Goal: Register for event/course

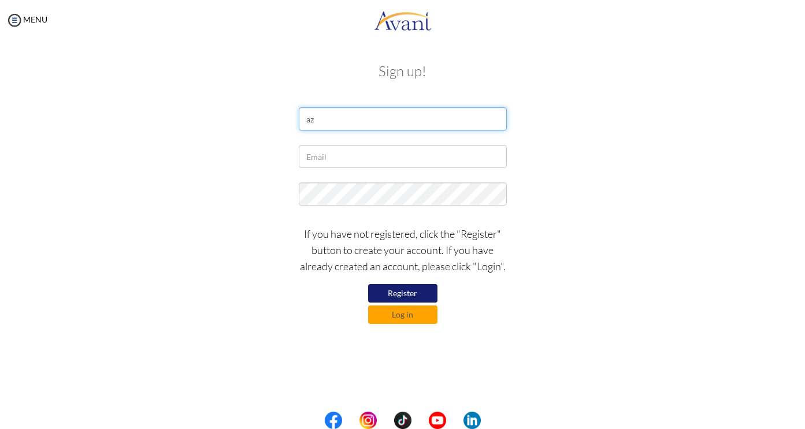
type input "a"
type input "[PERSON_NAME]"
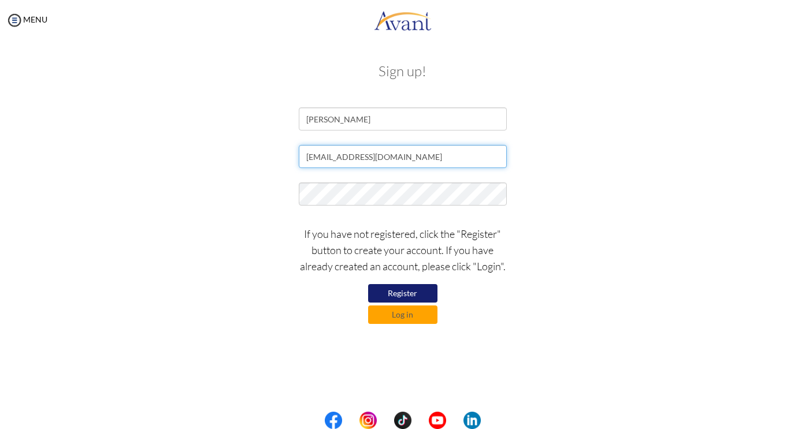
type input "[EMAIL_ADDRESS][DOMAIN_NAME]"
click at [314, 206] on div at bounding box center [402, 197] width 225 height 29
click at [409, 288] on button "Register" at bounding box center [402, 293] width 69 height 18
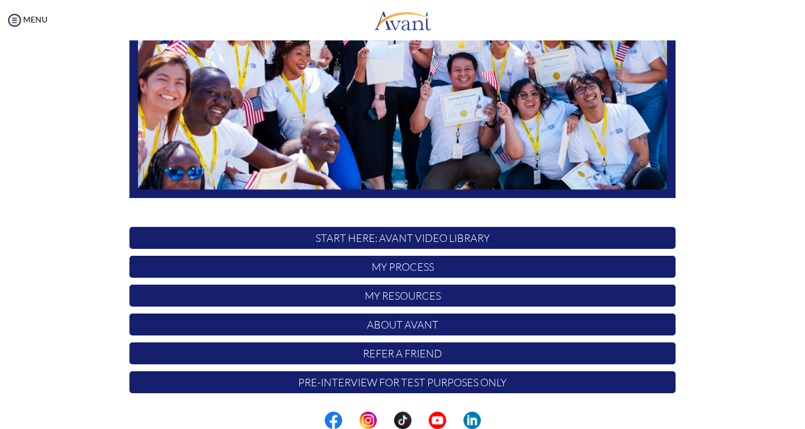
scroll to position [213, 0]
click at [416, 237] on p "START HERE: Avant Video Library" at bounding box center [402, 238] width 546 height 22
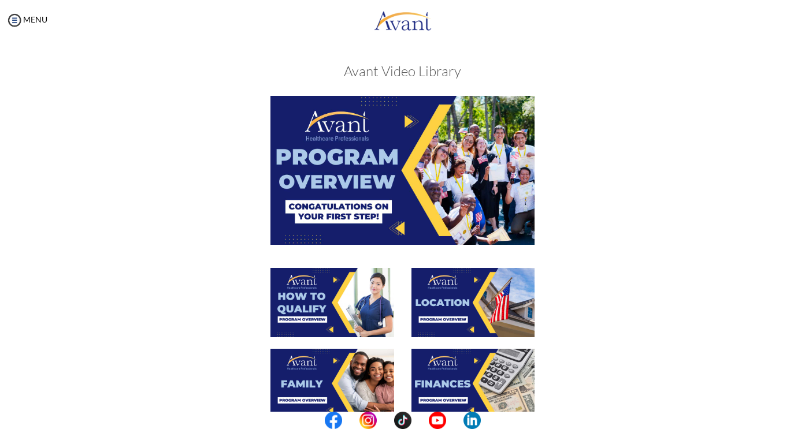
scroll to position [0, 0]
click at [403, 183] on img at bounding box center [402, 170] width 265 height 148
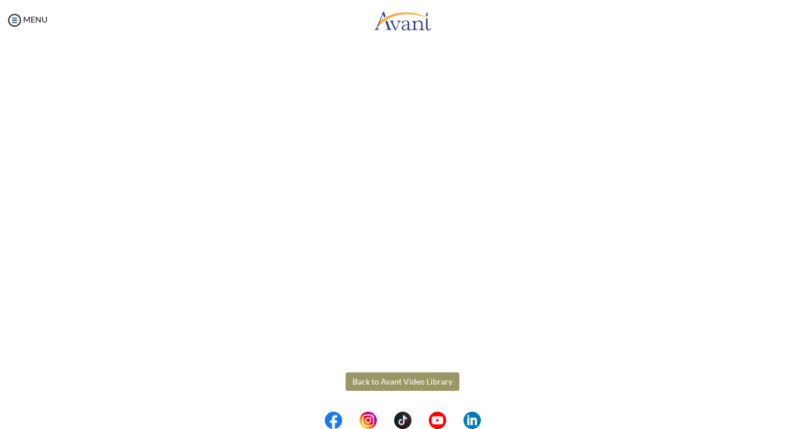
click at [392, 381] on body "Maintenance break. Please come back in 2 hours. MENU My Status What is the next…" at bounding box center [402, 214] width 805 height 429
click at [390, 377] on button "Back to Avant Video Library" at bounding box center [402, 382] width 114 height 18
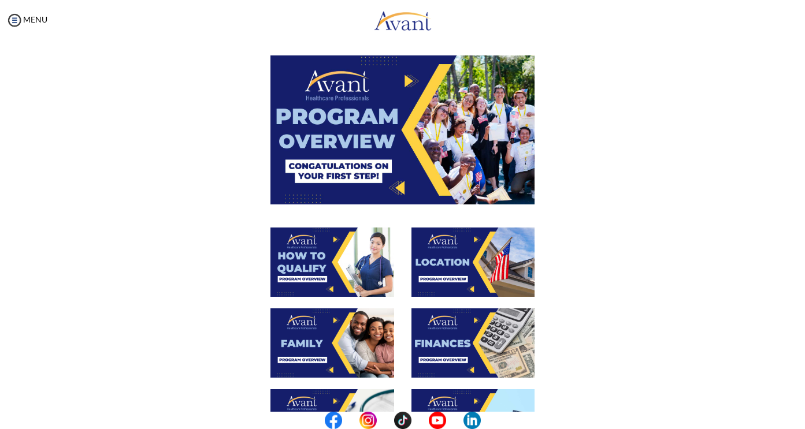
scroll to position [41, 0]
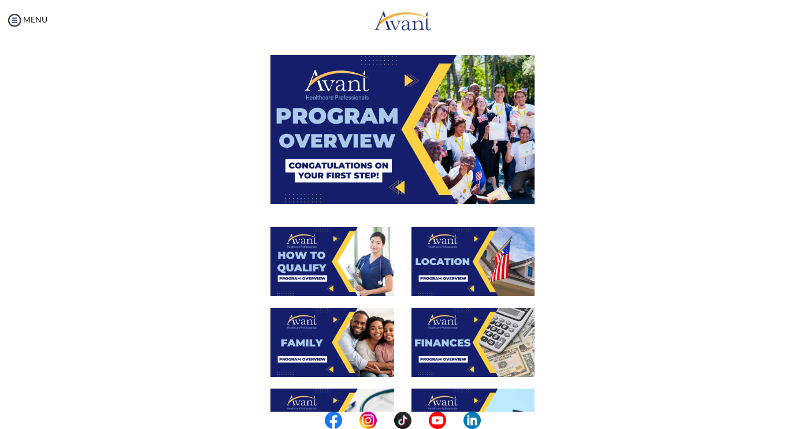
click at [329, 264] on img at bounding box center [332, 261] width 124 height 69
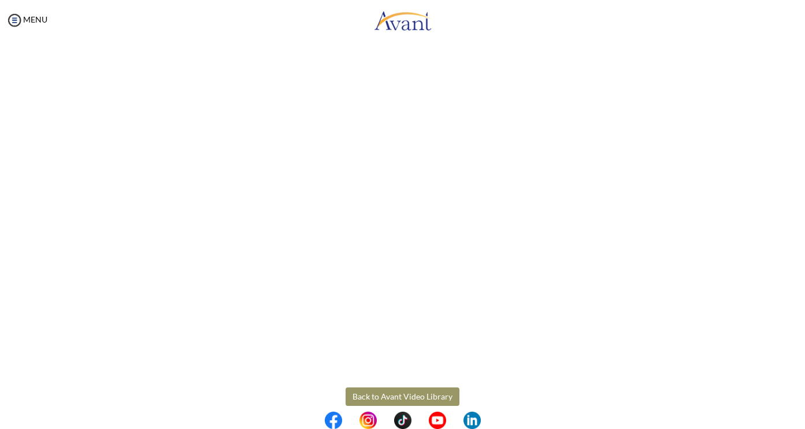
scroll to position [125, 0]
click at [406, 394] on body "Maintenance break. Please come back in 2 hours. MENU My Status What is the next…" at bounding box center [402, 214] width 805 height 429
click at [406, 394] on button "Back to Avant Video Library" at bounding box center [402, 395] width 114 height 18
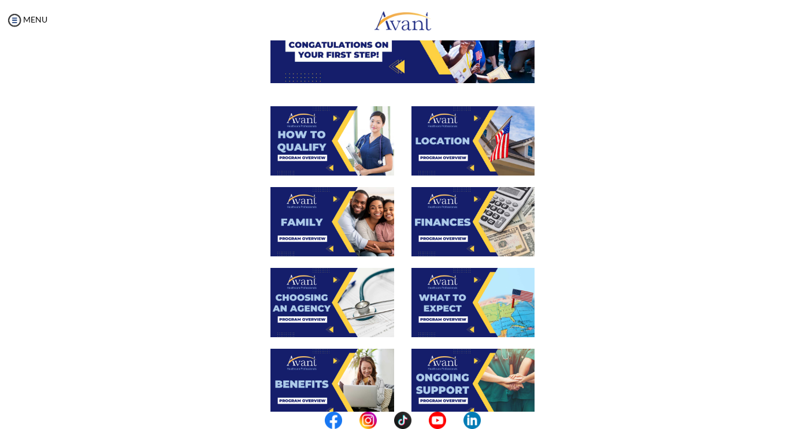
scroll to position [161, 0]
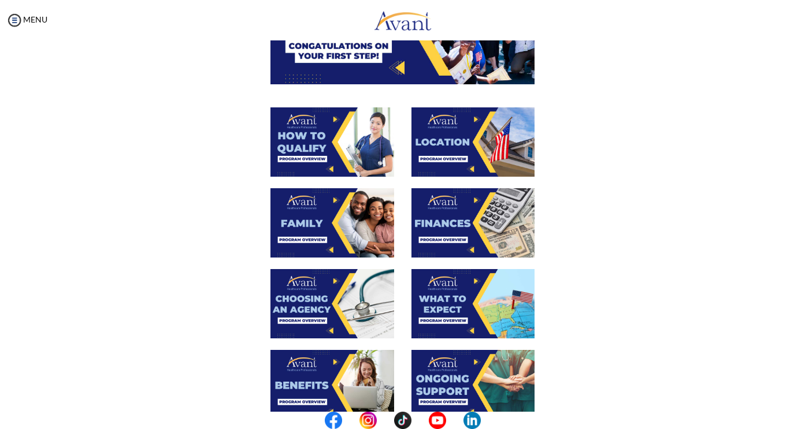
click at [448, 137] on img at bounding box center [473, 141] width 124 height 69
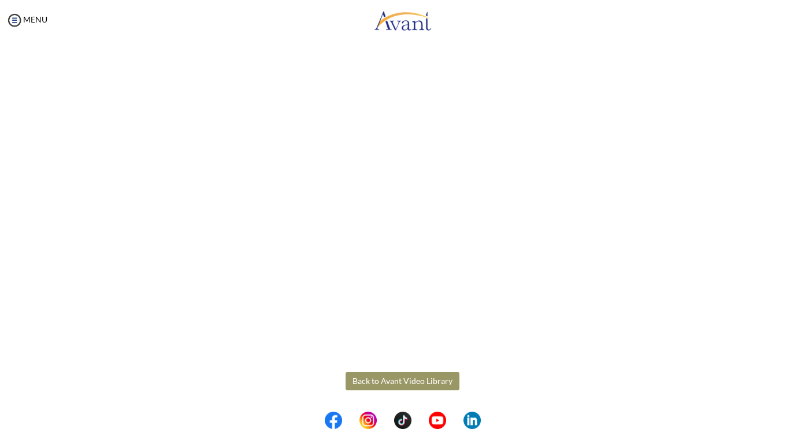
scroll to position [139, 0]
click at [392, 386] on body "Maintenance break. Please come back in 2 hours. MENU My Status What is the next…" at bounding box center [402, 214] width 805 height 429
click at [405, 360] on div "Location Back to Avant Video Library" at bounding box center [403, 185] width 676 height 545
click at [395, 379] on button "Back to Avant Video Library" at bounding box center [402, 382] width 114 height 18
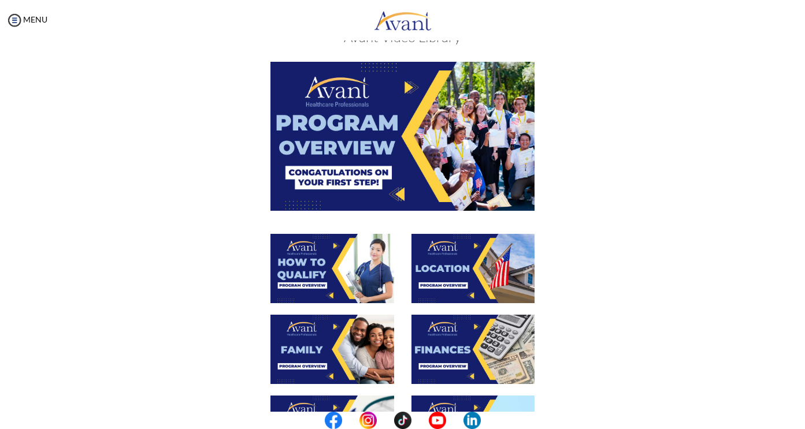
scroll to position [35, 0]
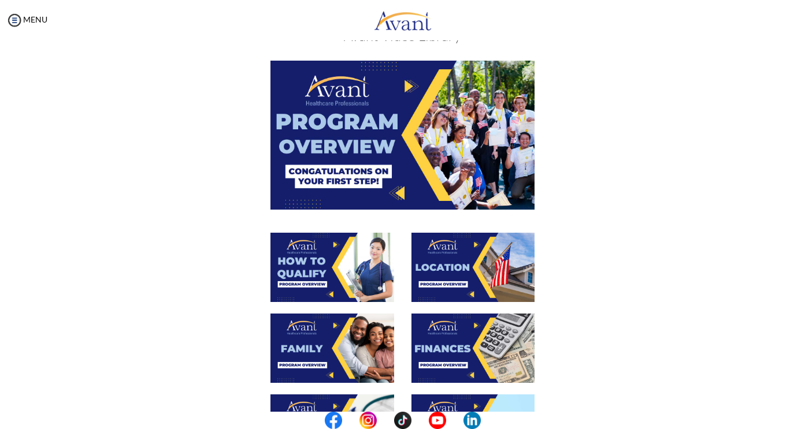
click at [349, 337] on img at bounding box center [332, 348] width 124 height 69
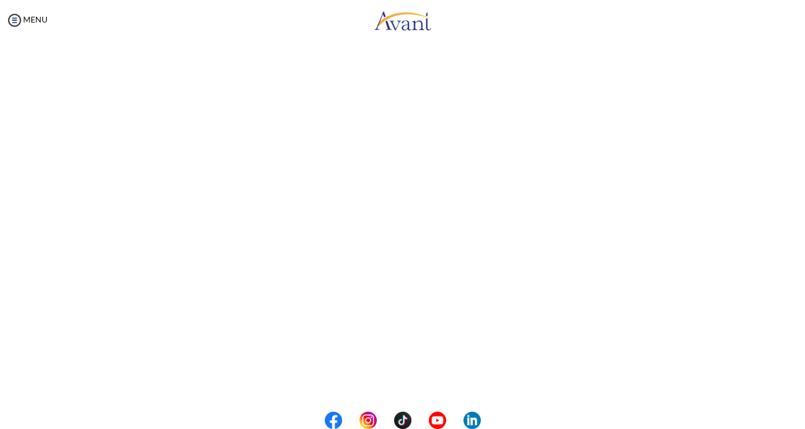
scroll to position [154, 0]
